Goal: Transaction & Acquisition: Download file/media

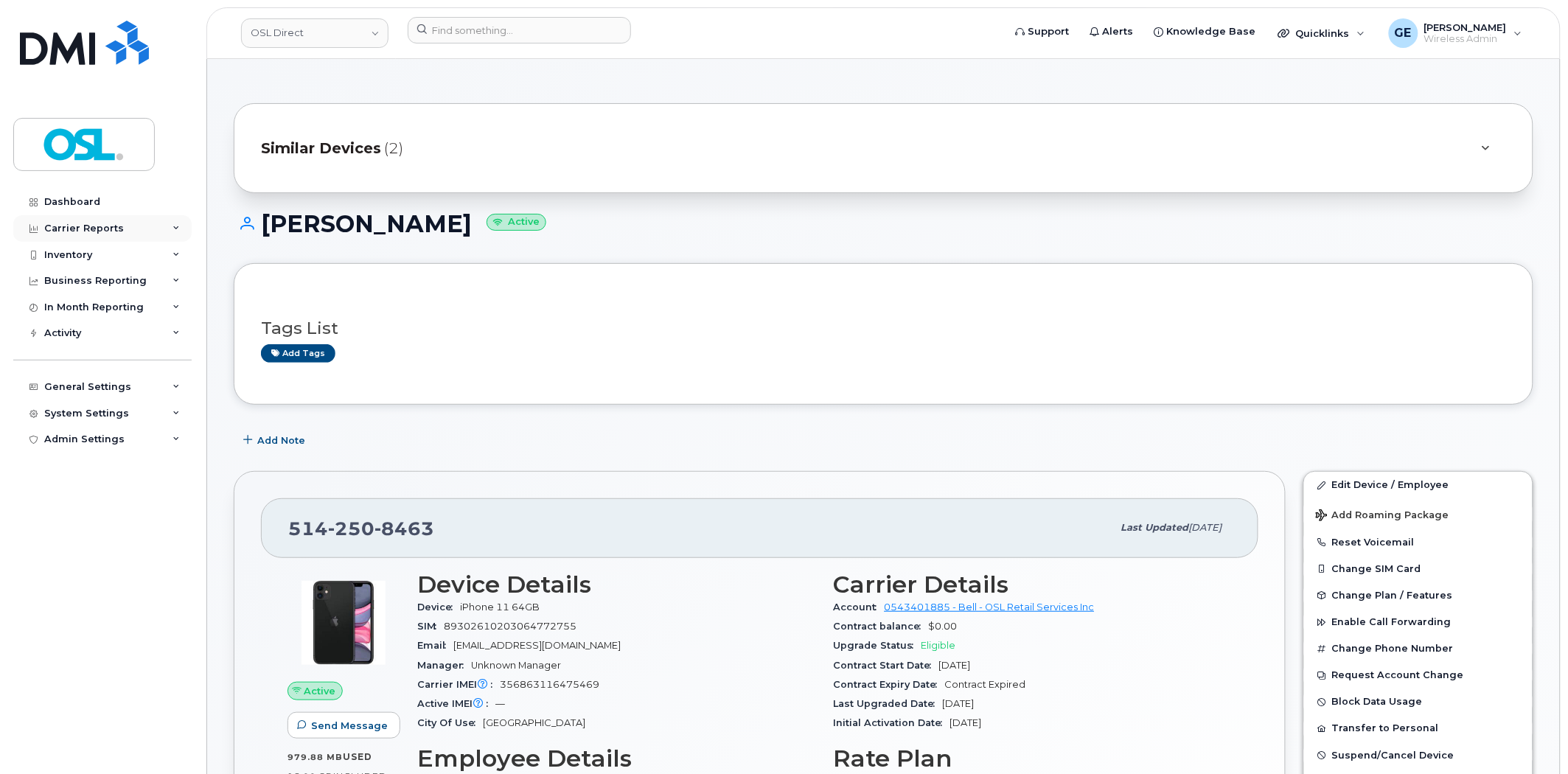
click at [108, 224] on div "Carrier Reports" at bounding box center [84, 229] width 80 height 12
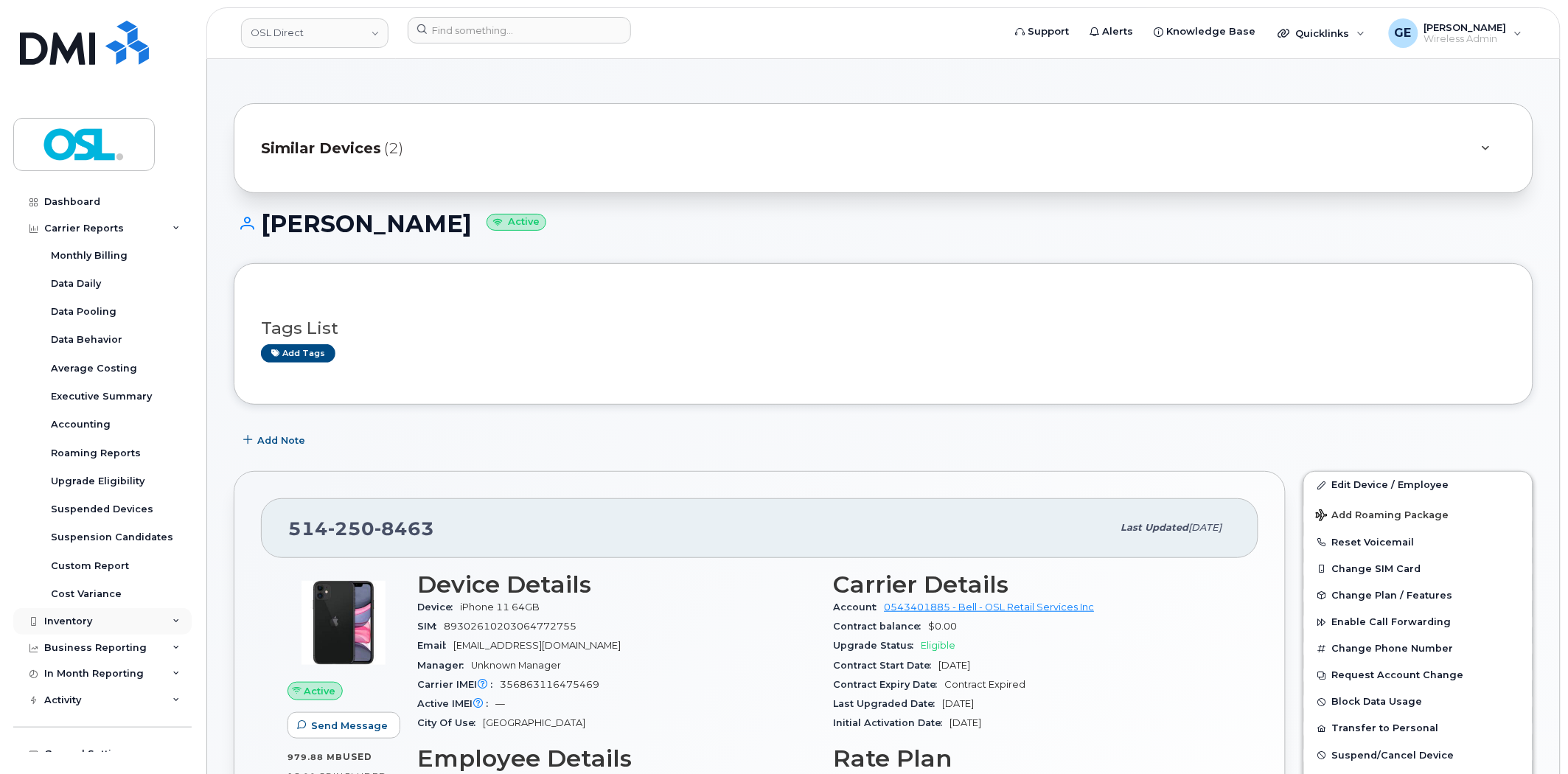
click at [102, 620] on div "Inventory" at bounding box center [103, 621] width 179 height 26
click at [113, 568] on div "Custom Report" at bounding box center [90, 567] width 78 height 14
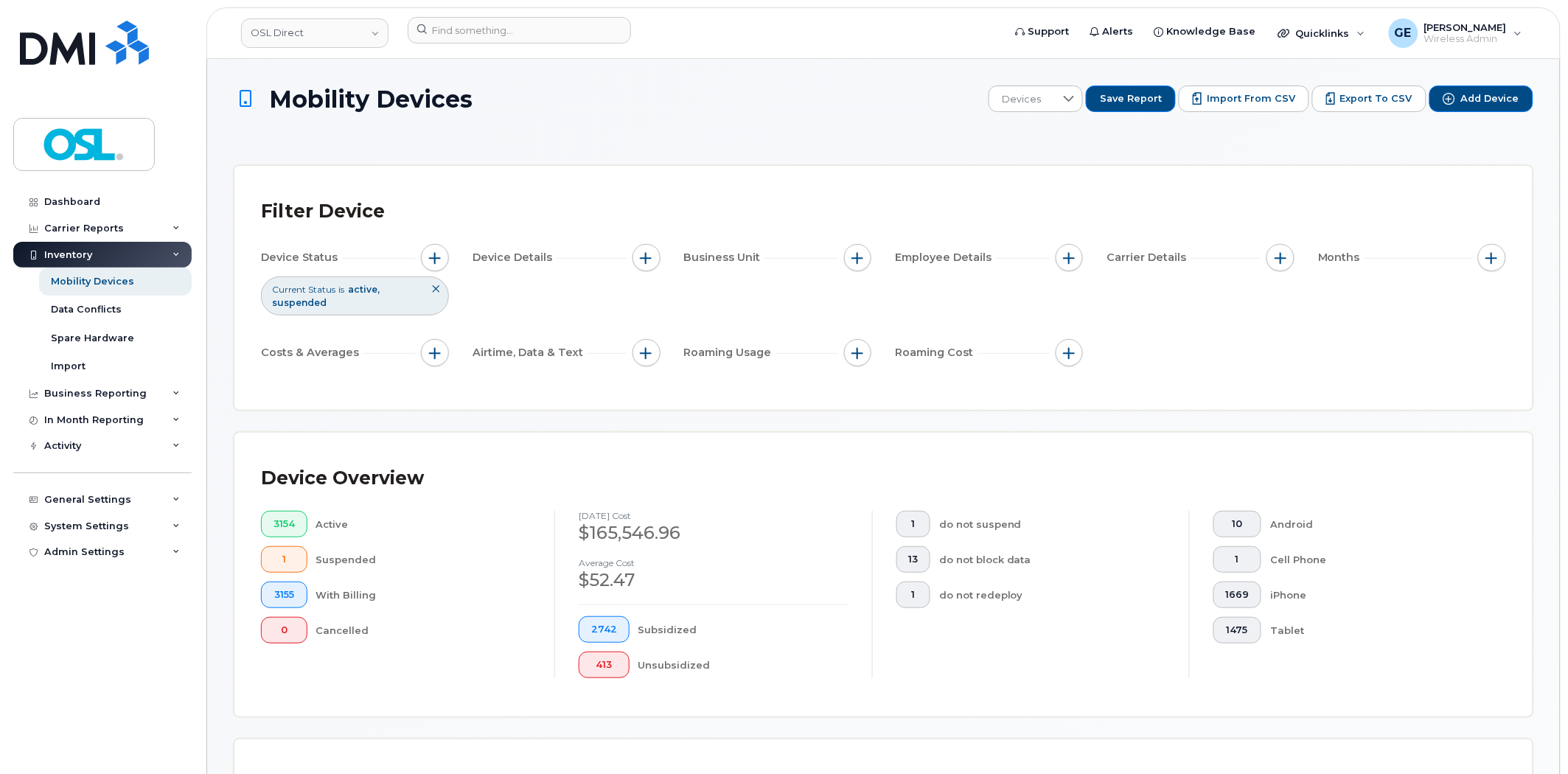
click at [1316, 360] on div "Device Status Current Status is active suspended Device Details Business Unit E…" at bounding box center [883, 308] width 1245 height 128
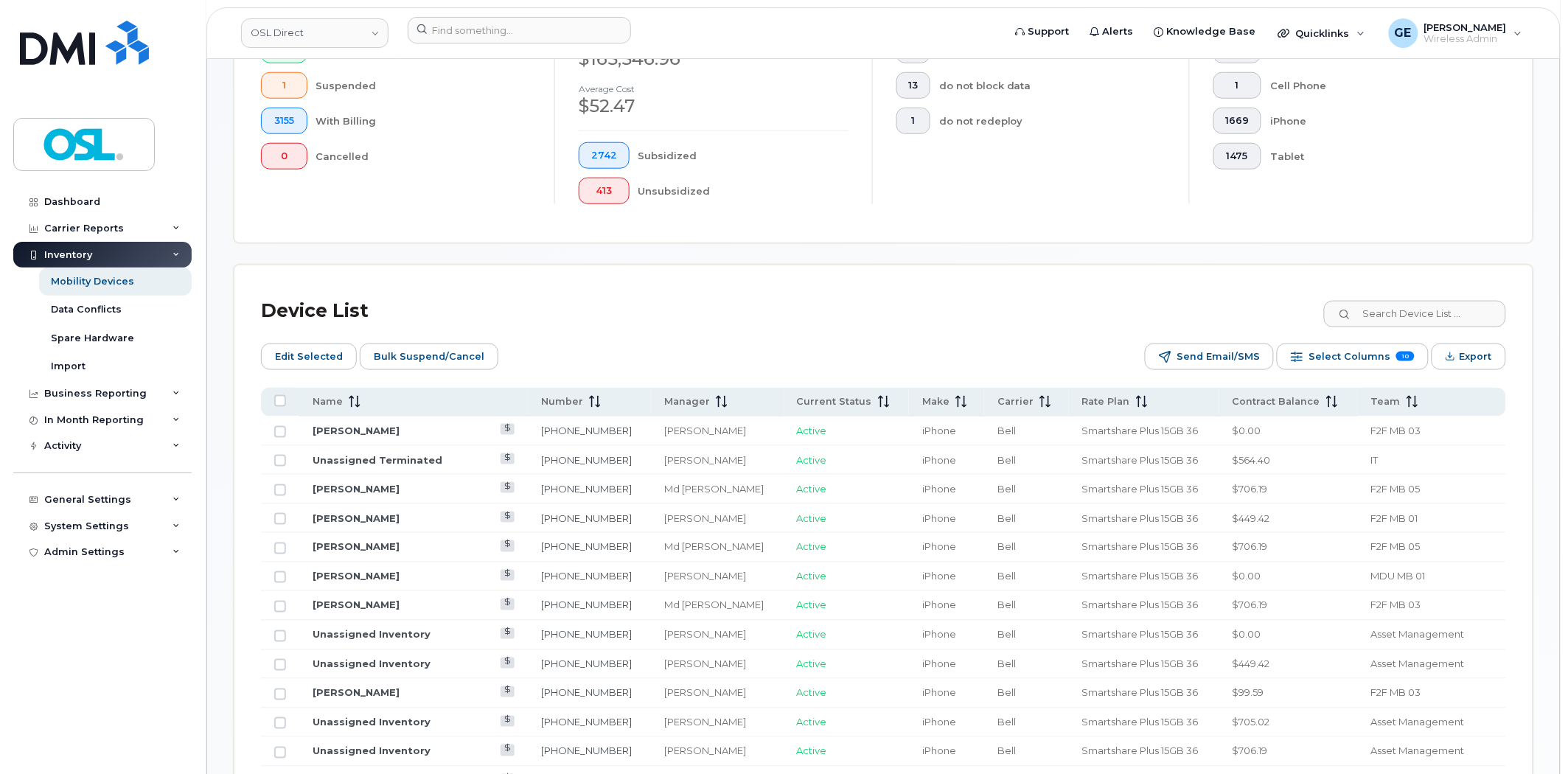
scroll to position [573, 0]
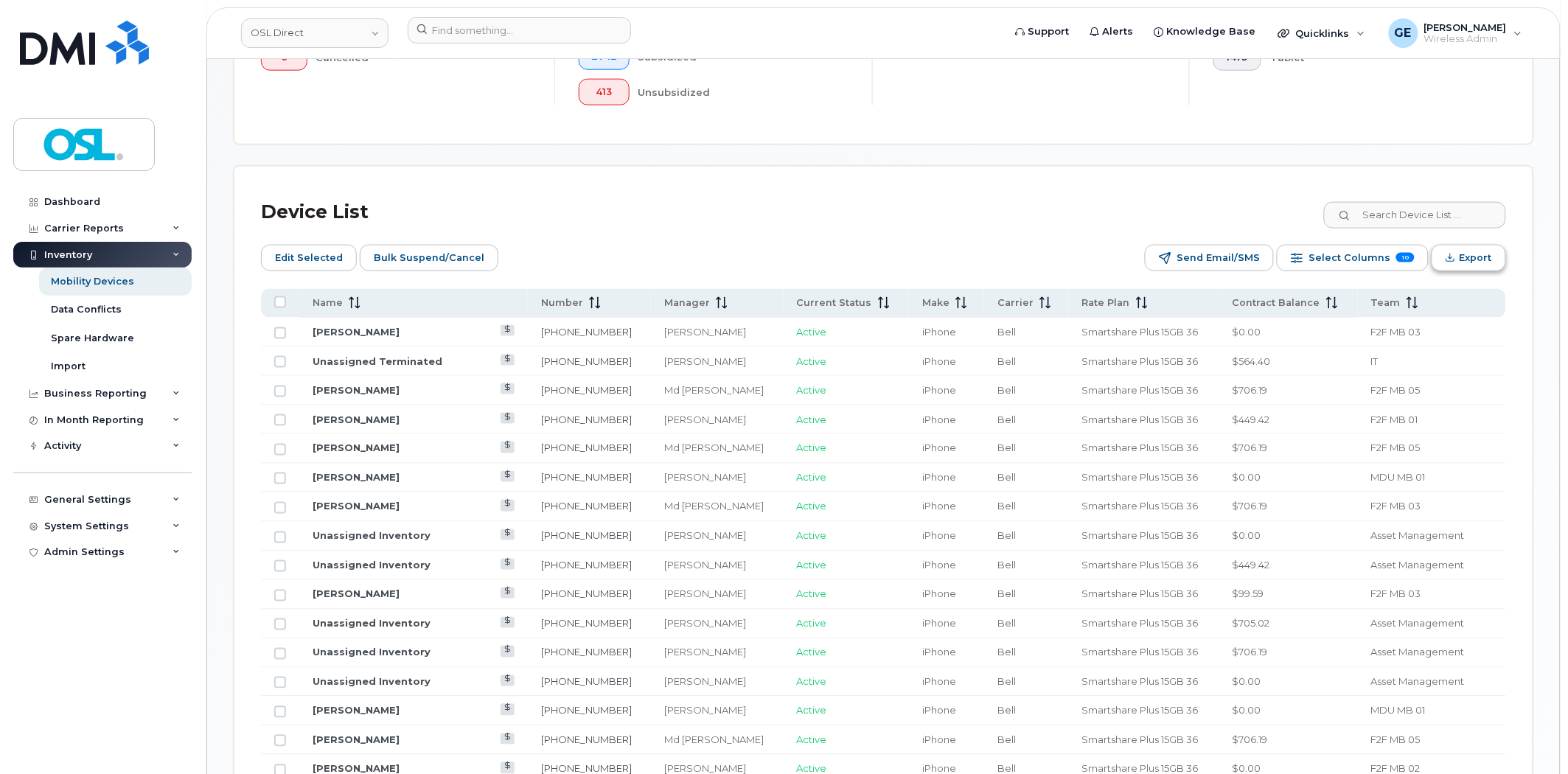
click at [1449, 253] on icon "Export" at bounding box center [1450, 257] width 10 height 10
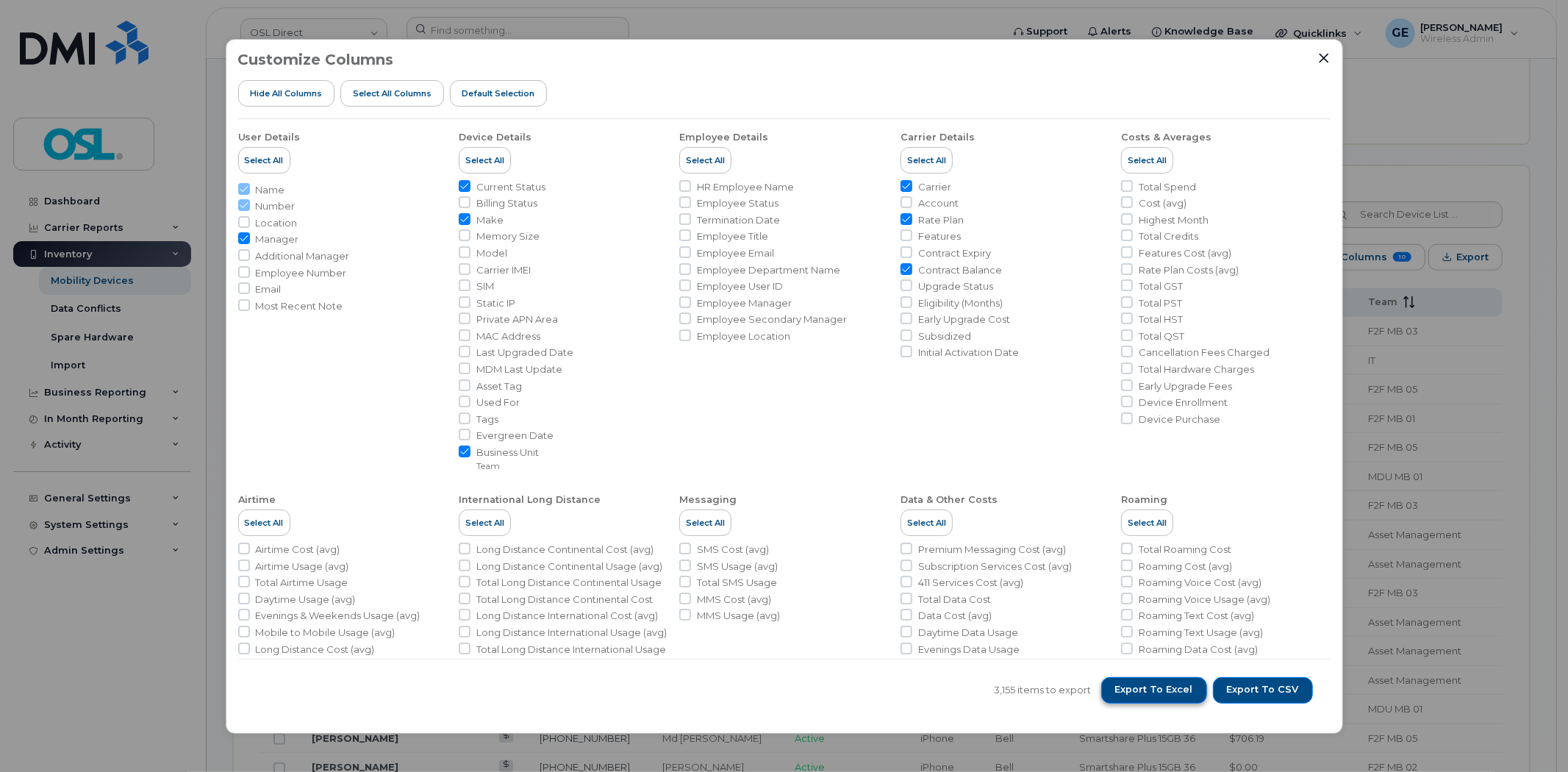
click at [1156, 689] on span "Export to Excel" at bounding box center [1154, 690] width 78 height 13
drag, startPoint x: 1326, startPoint y: 59, endPoint x: 1298, endPoint y: 70, distance: 30.1
click at [1326, 59] on icon "Close" at bounding box center [1324, 58] width 12 height 12
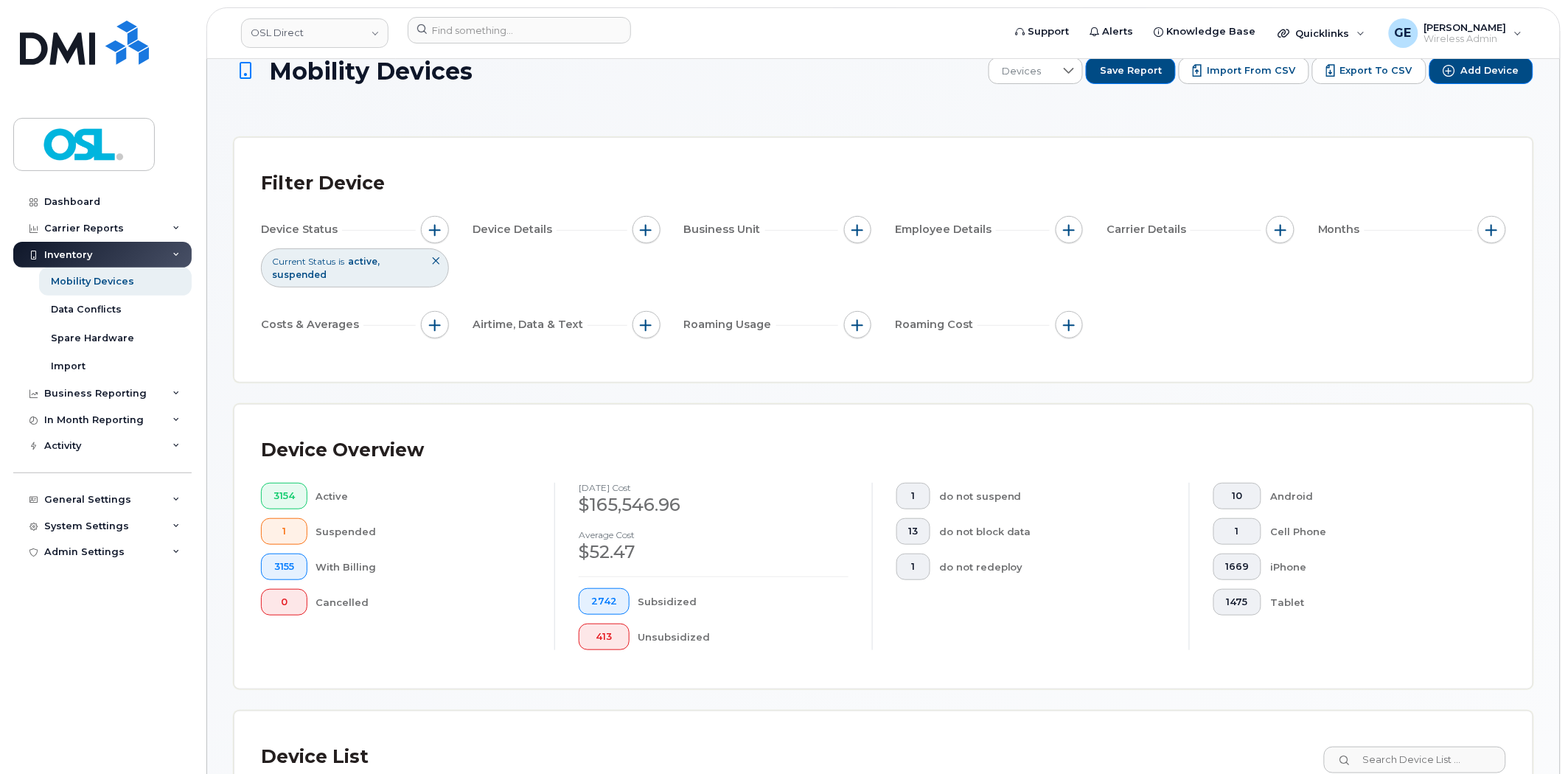
scroll to position [0, 0]
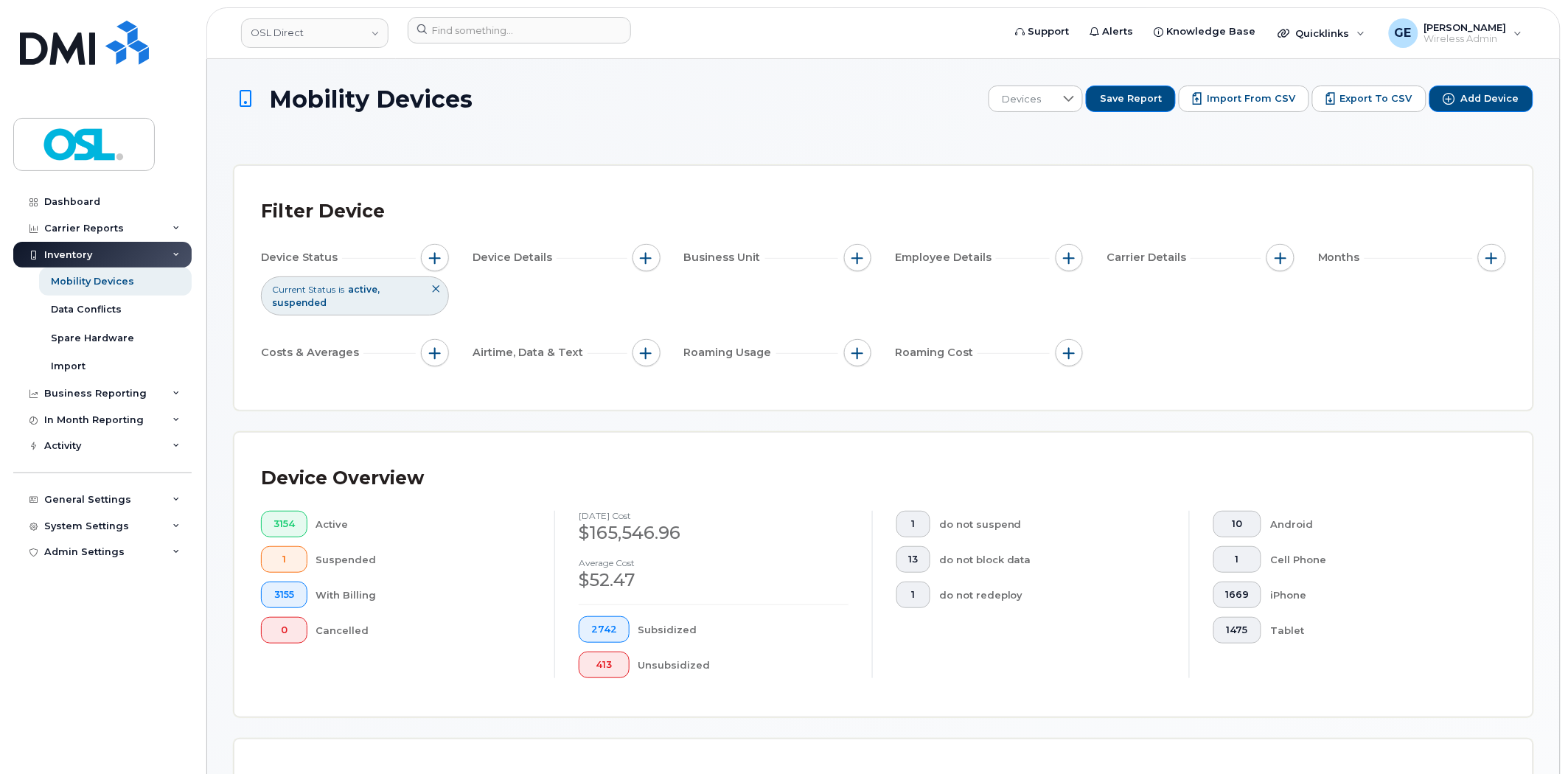
drag, startPoint x: 1186, startPoint y: 342, endPoint x: 1193, endPoint y: 339, distance: 7.6
click at [1186, 342] on div "Device Status Current Status is active suspended Device Details Business Unit E…" at bounding box center [883, 308] width 1245 height 128
